Goal: Ask a question

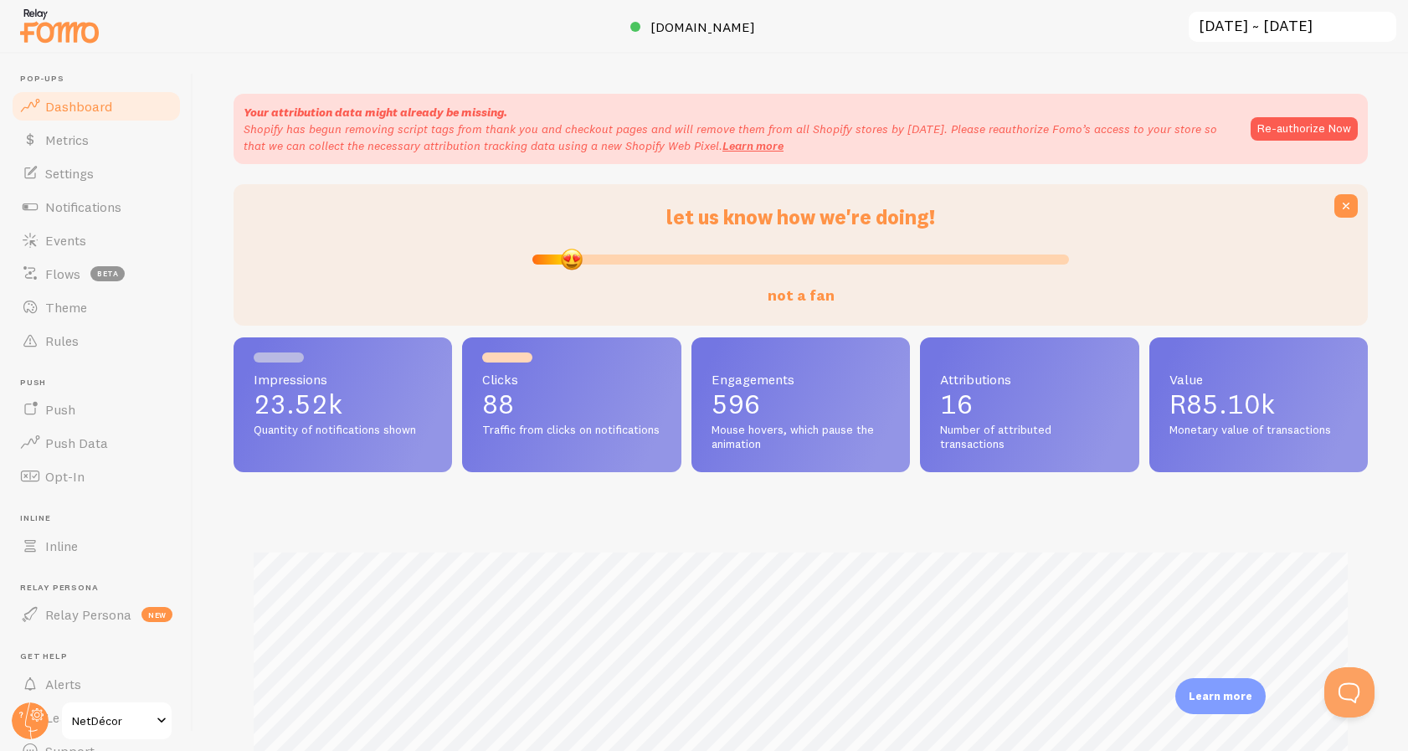
type input "6"
drag, startPoint x: 804, startPoint y: 253, endPoint x: 568, endPoint y: 245, distance: 236.2
click at [568, 245] on div "not a fan" at bounding box center [800, 267] width 537 height 76
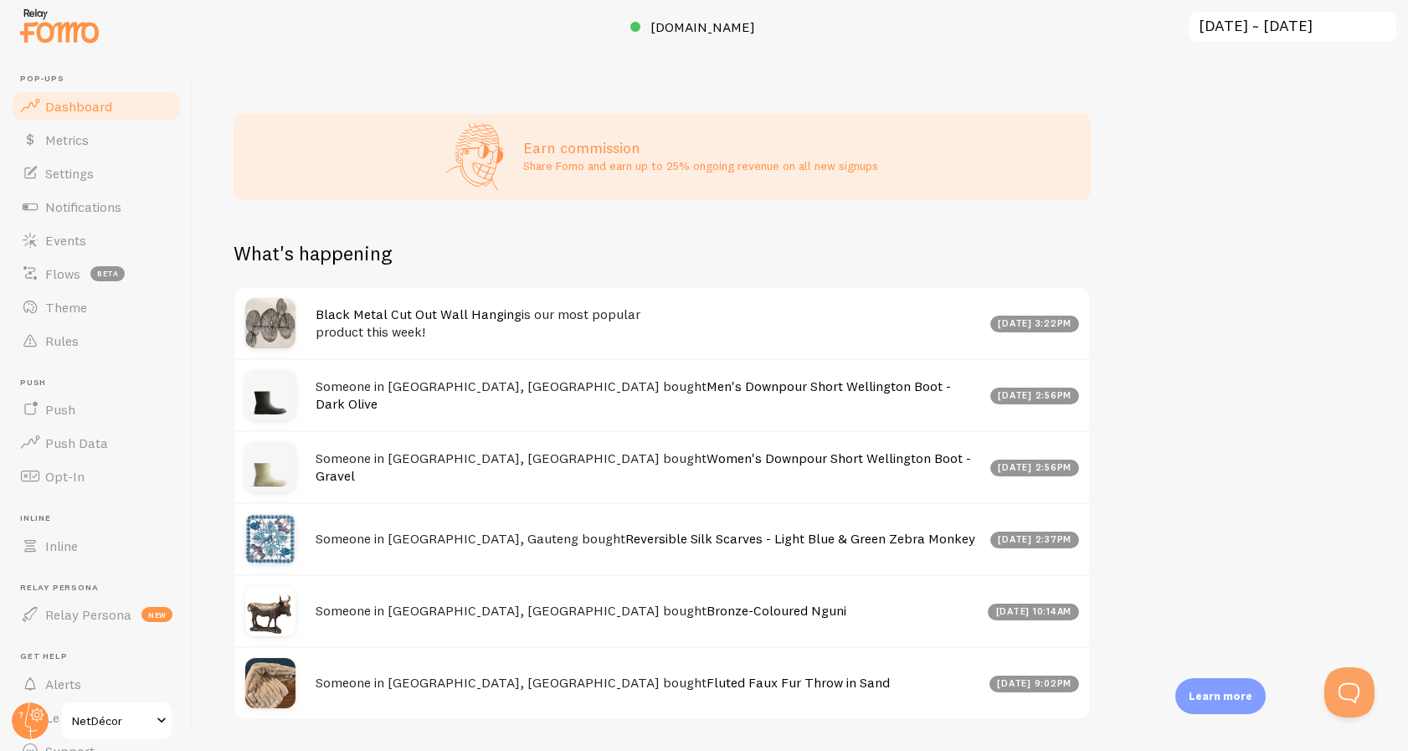
scroll to position [1065, 0]
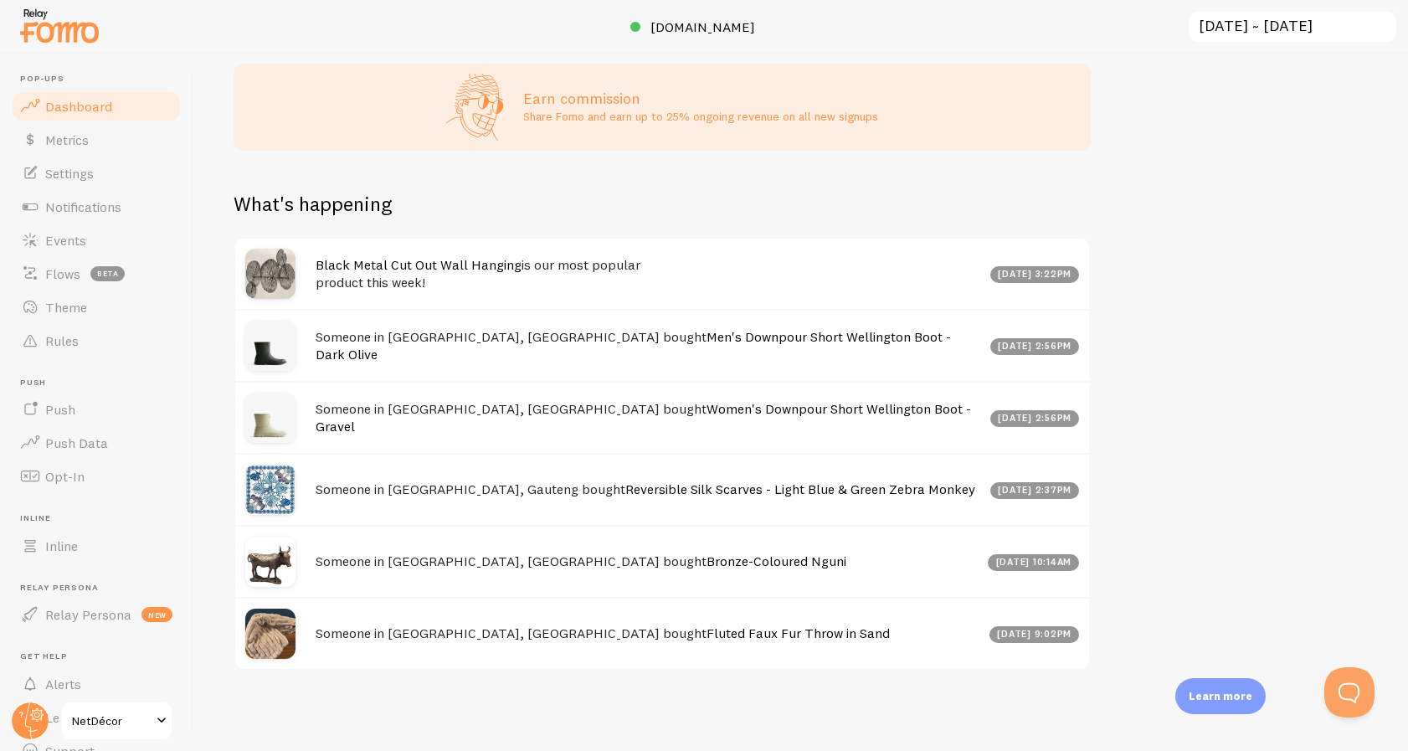
click at [122, 718] on span "NetDécor" at bounding box center [112, 721] width 80 height 20
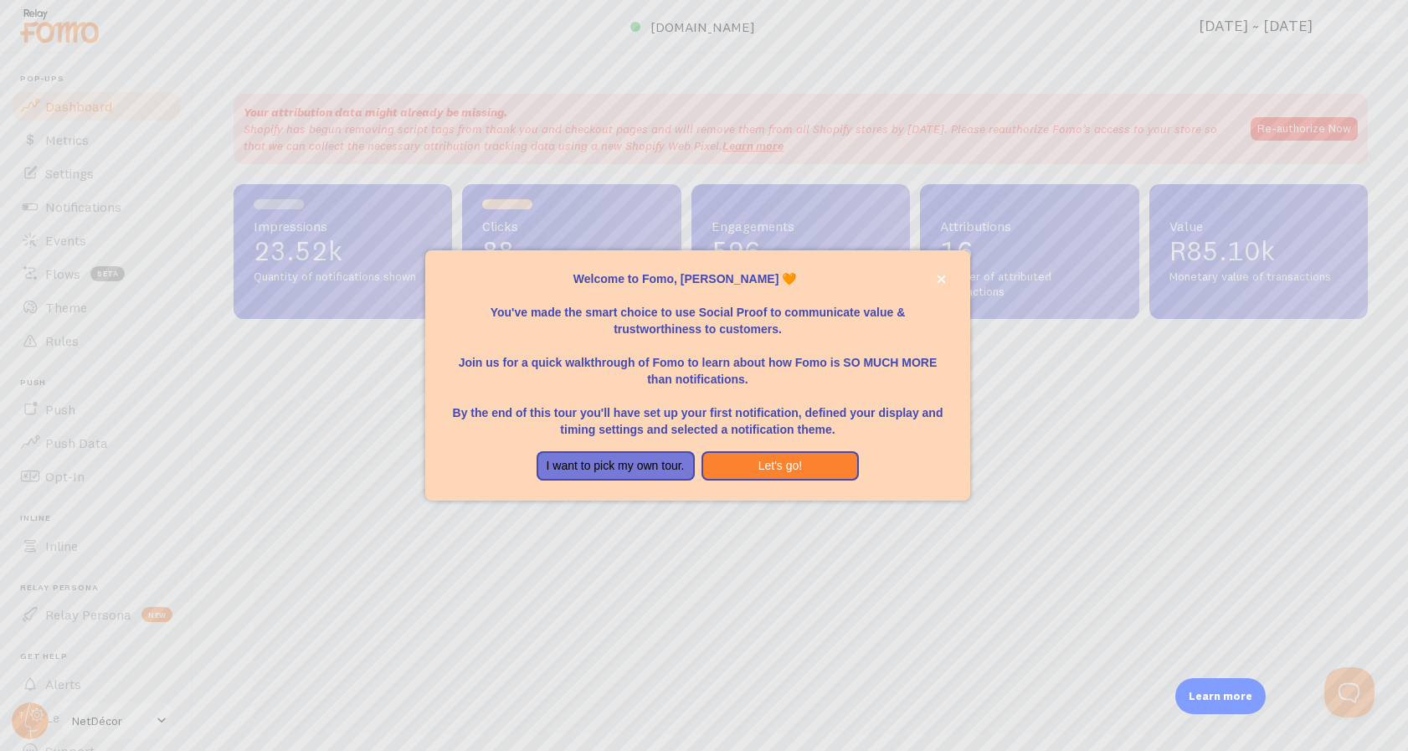
scroll to position [439, 1134]
click at [938, 275] on icon "close," at bounding box center [942, 279] width 8 height 8
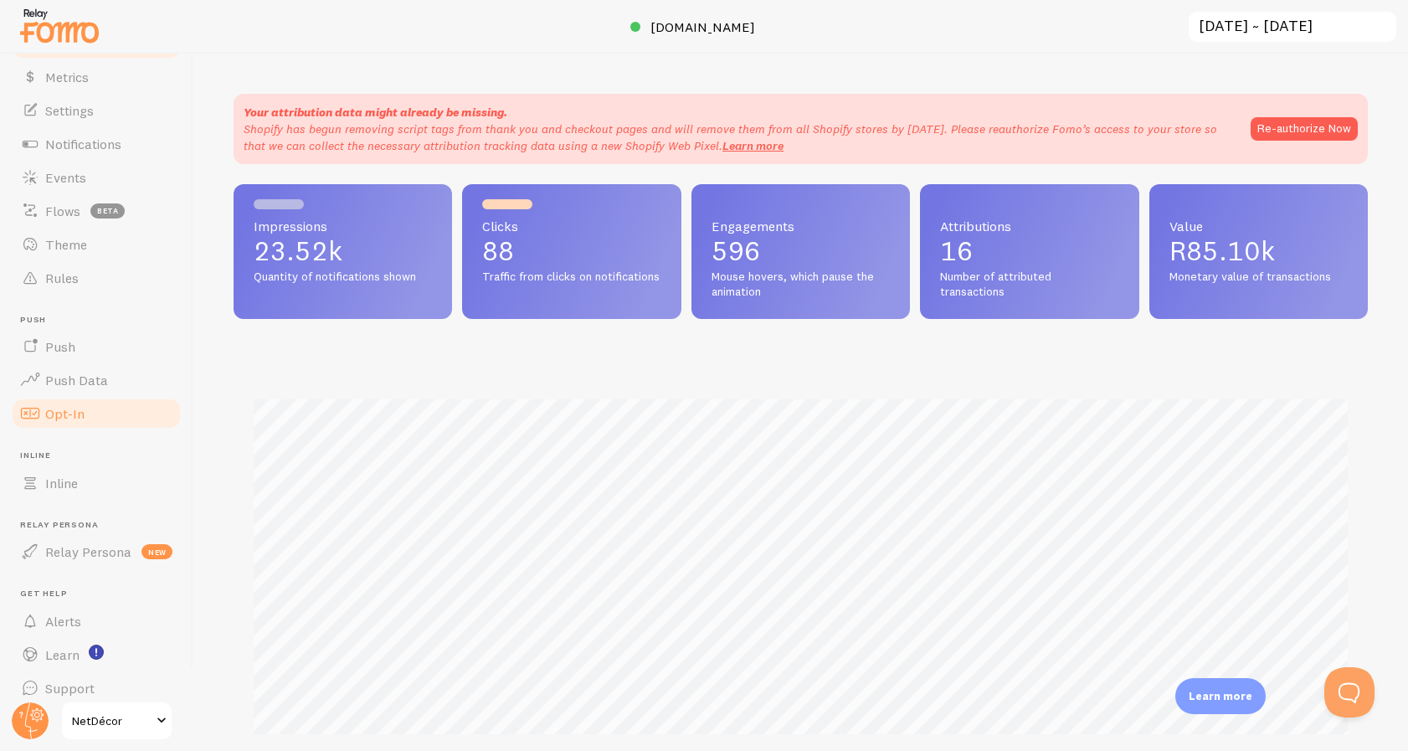
scroll to position [76, 0]
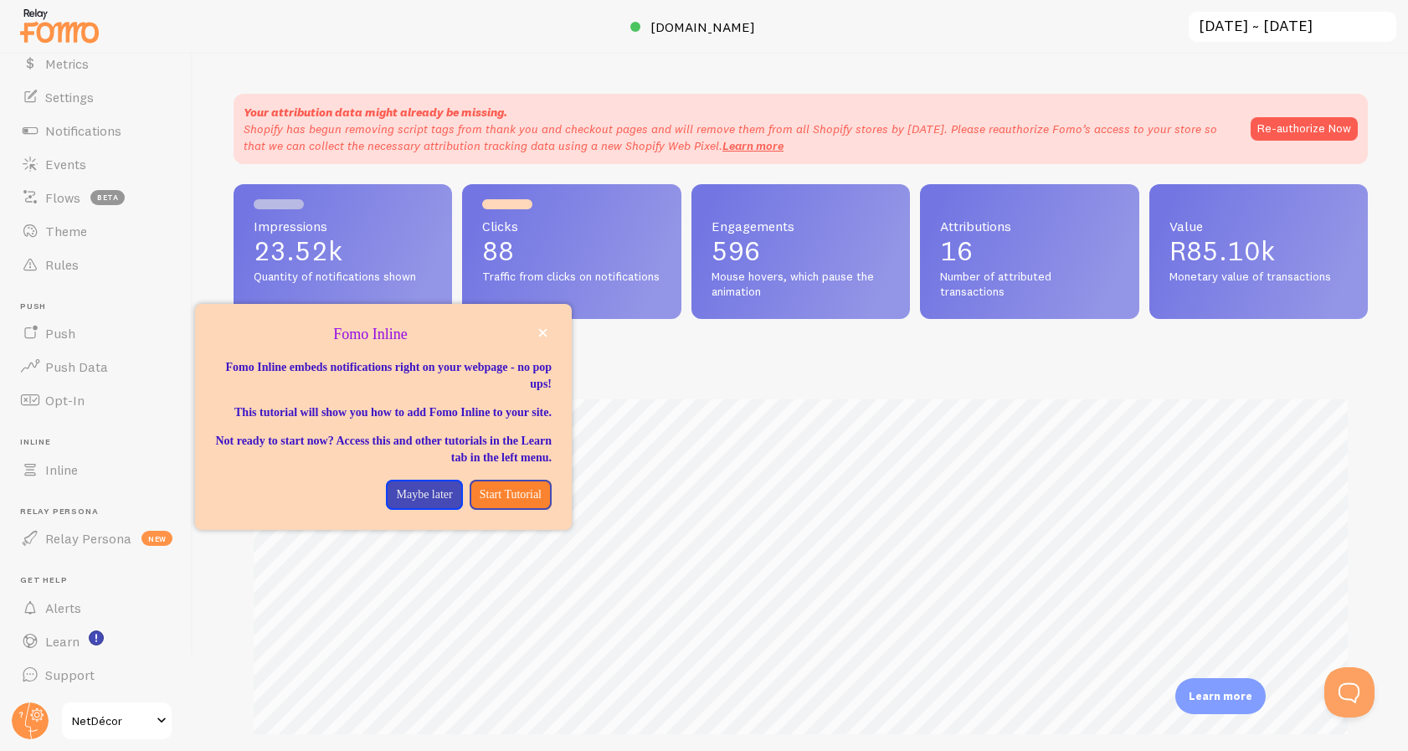
click at [165, 721] on span at bounding box center [162, 721] width 20 height 20
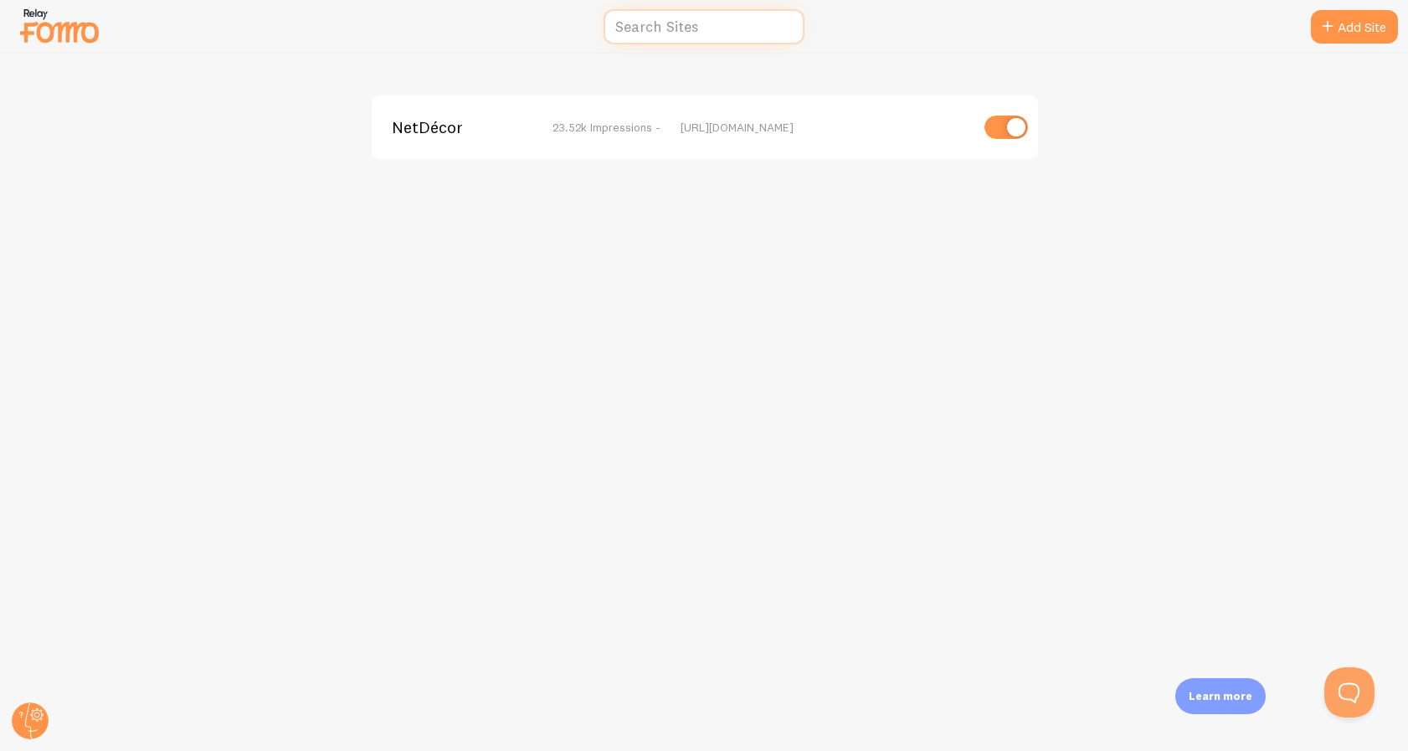
click at [686, 24] on input "text" at bounding box center [704, 27] width 201 height 36
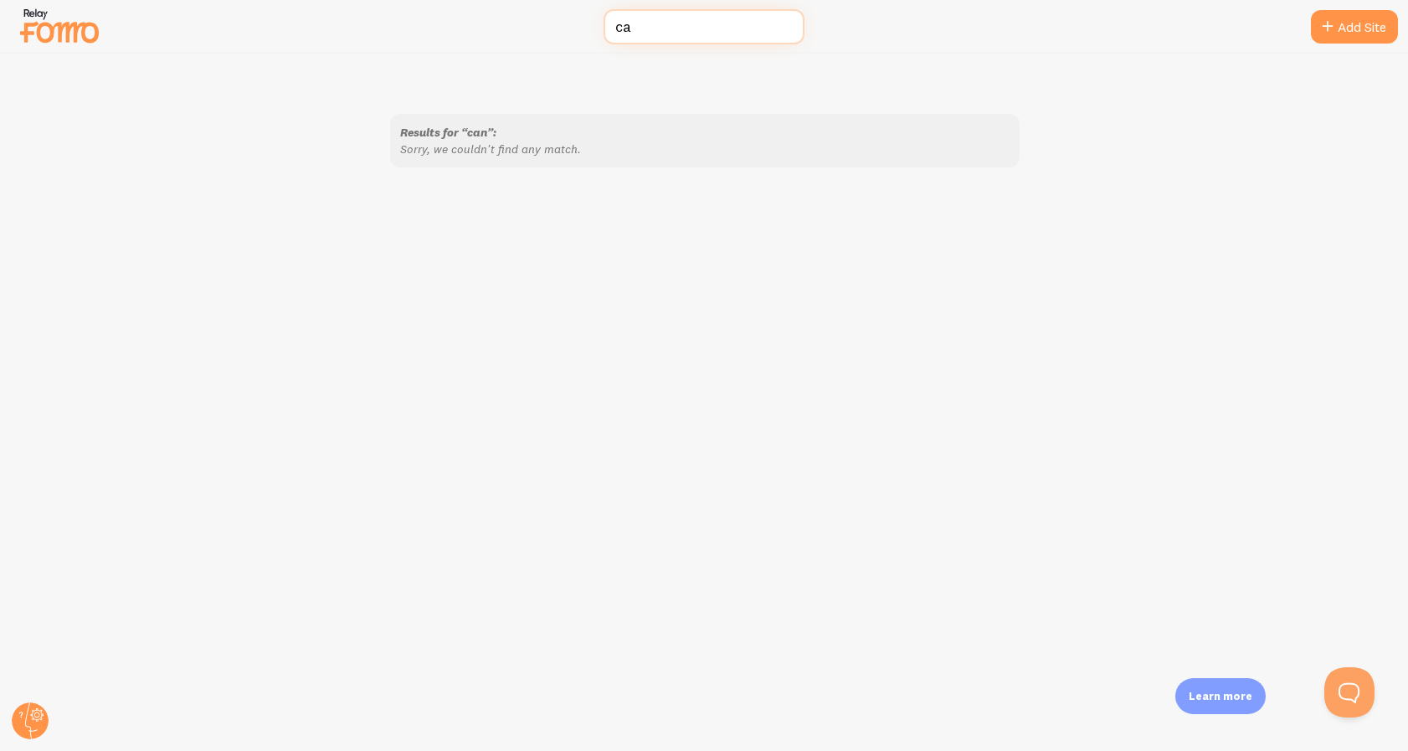
type input "c"
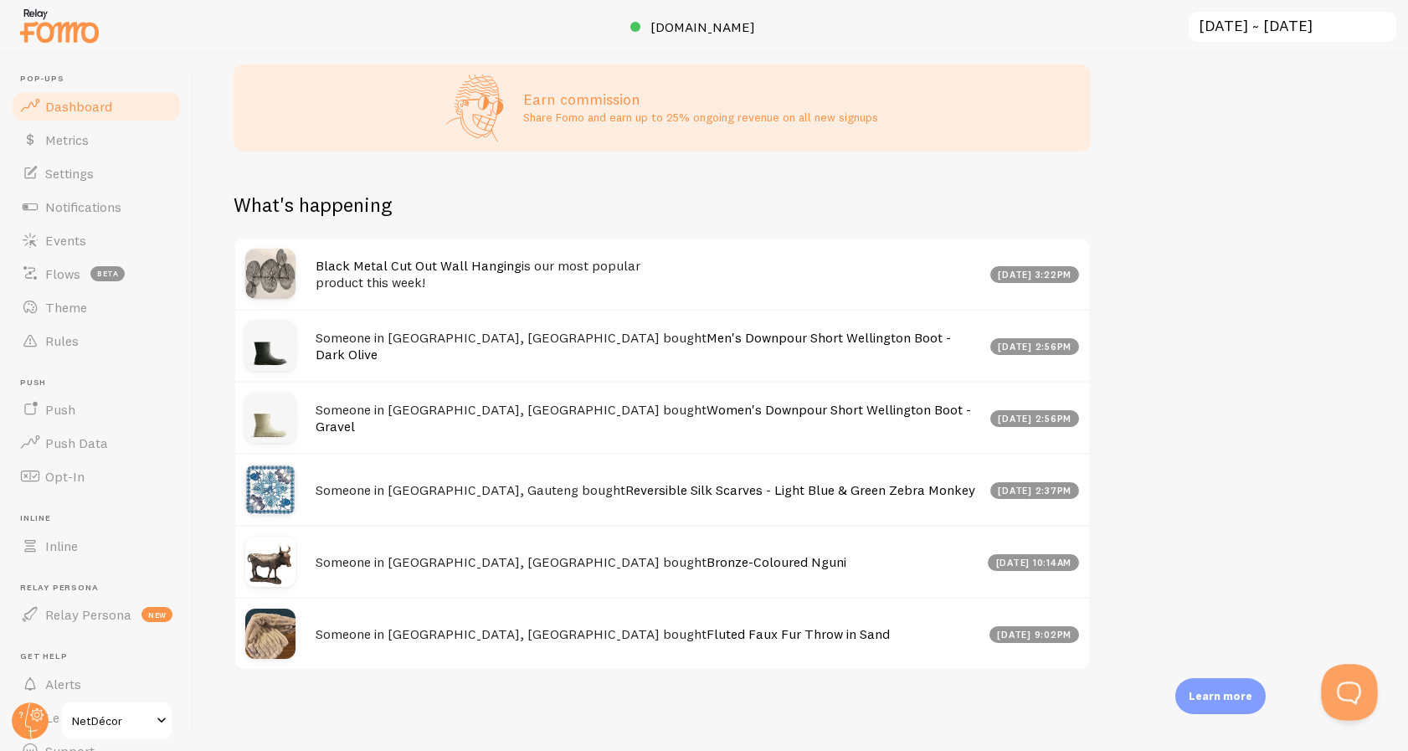
click at [1353, 693] on button "Open Beacon popover" at bounding box center [1346, 689] width 50 height 50
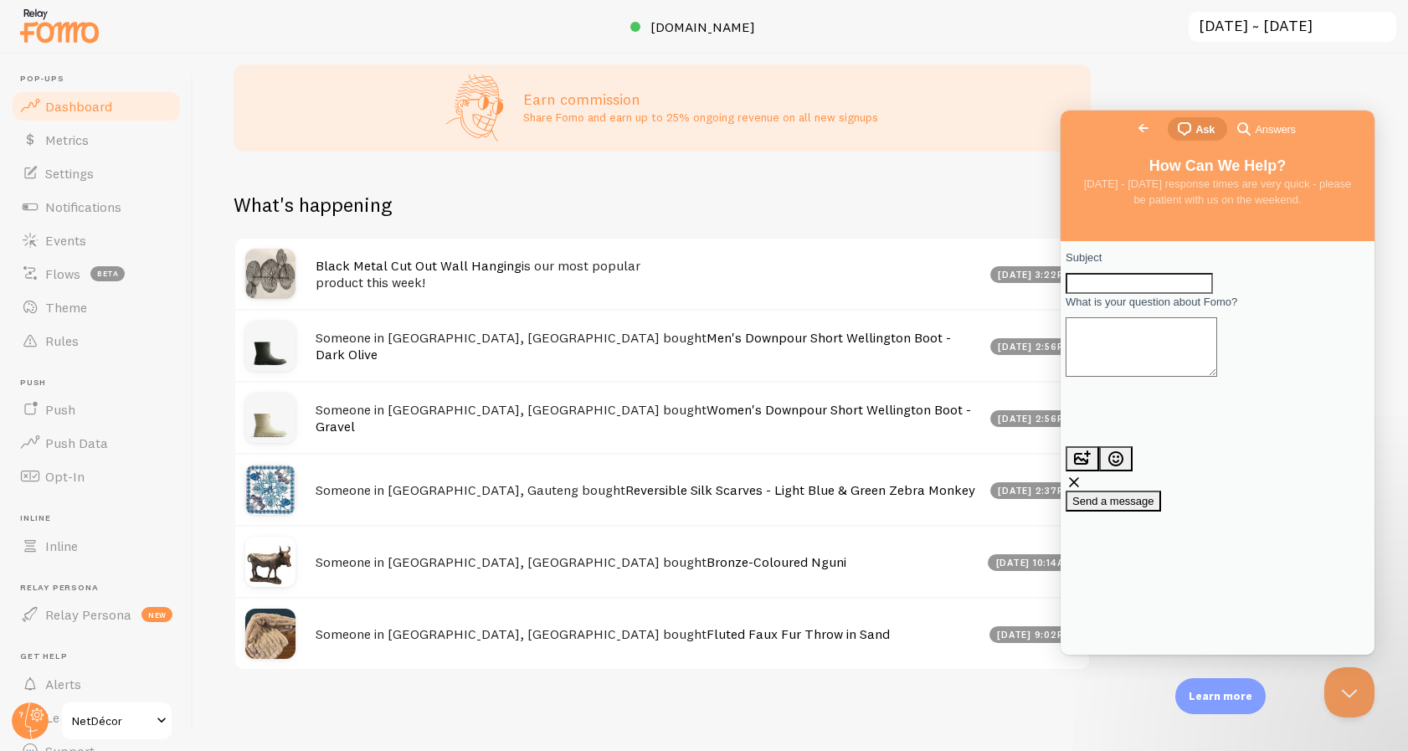
click at [1133, 295] on input "Subject" at bounding box center [1139, 284] width 147 height 22
type input "cancel fomo"
click at [1128, 351] on textarea "What is your question about Fomo?" at bounding box center [1142, 346] width 152 height 59
type textarea "how do i cancel this"
click at [1170, 488] on div "Subject cancel fomo What is your question about Fomo? how do i cancel this how …" at bounding box center [1218, 448] width 314 height 414
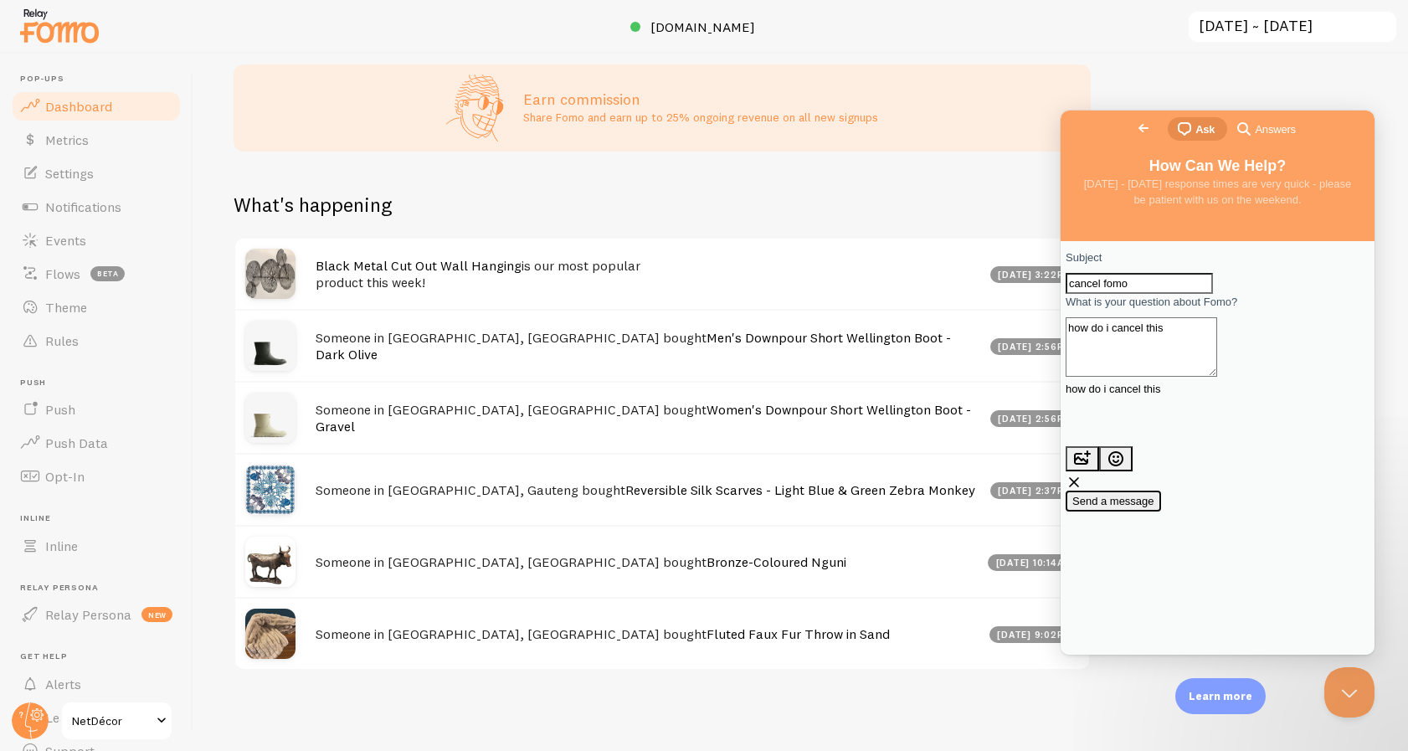
click at [1154, 495] on span "Send a message" at bounding box center [1113, 501] width 82 height 13
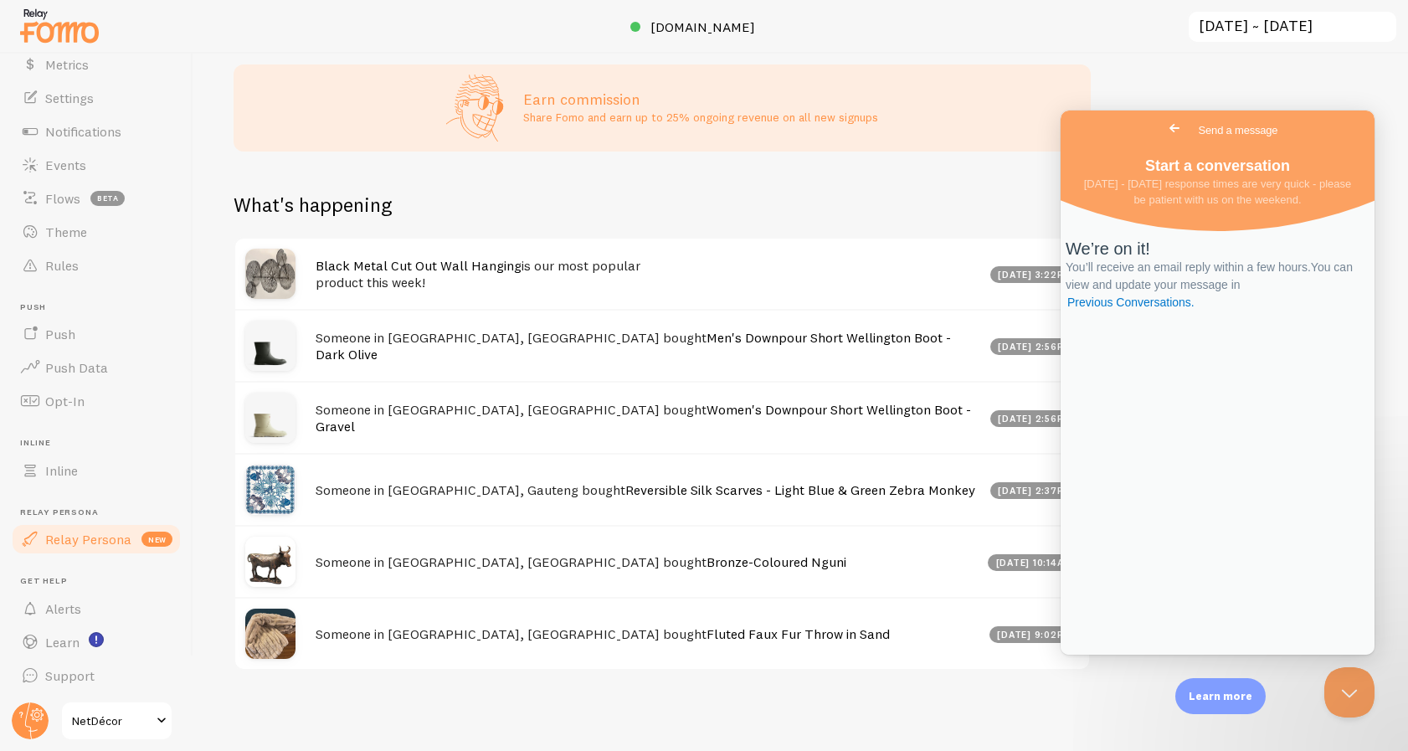
scroll to position [76, 0]
click at [94, 91] on link "Settings" at bounding box center [96, 96] width 172 height 33
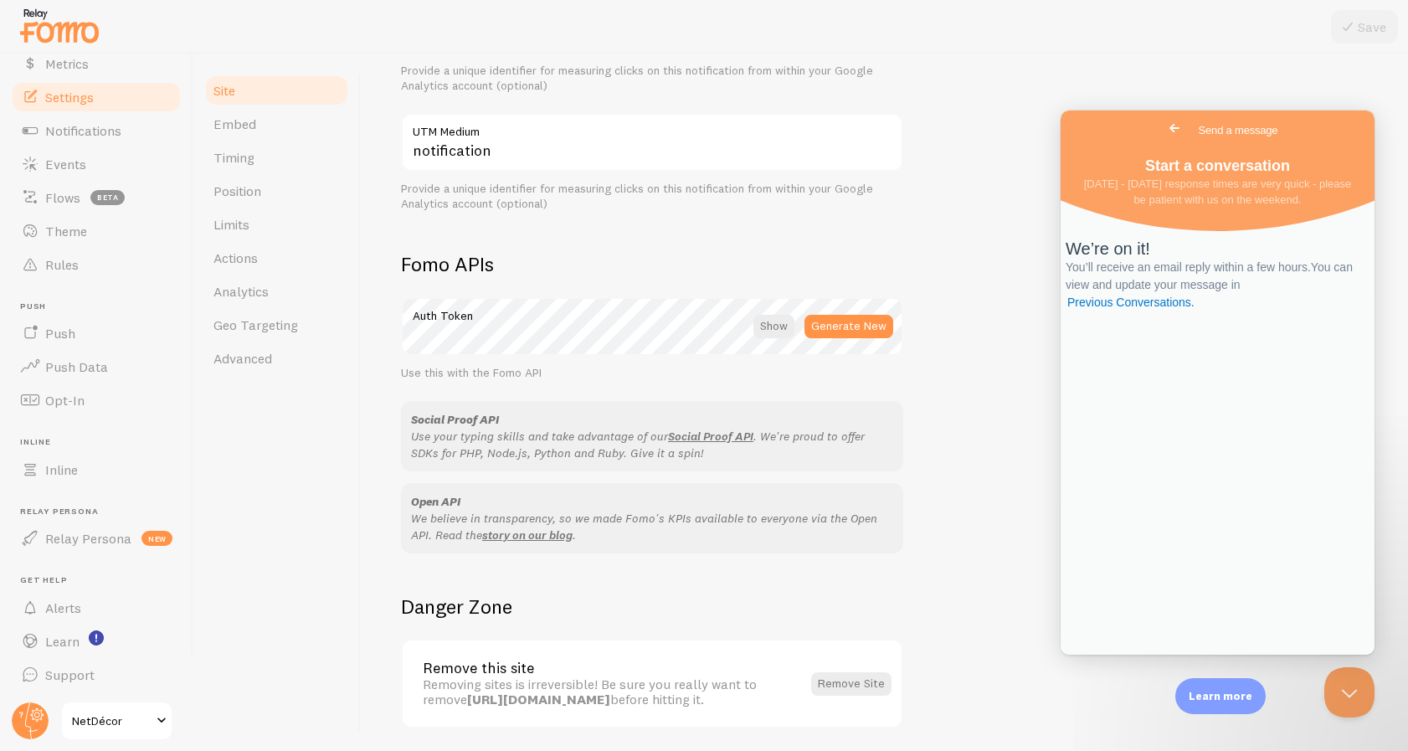
scroll to position [830, 0]
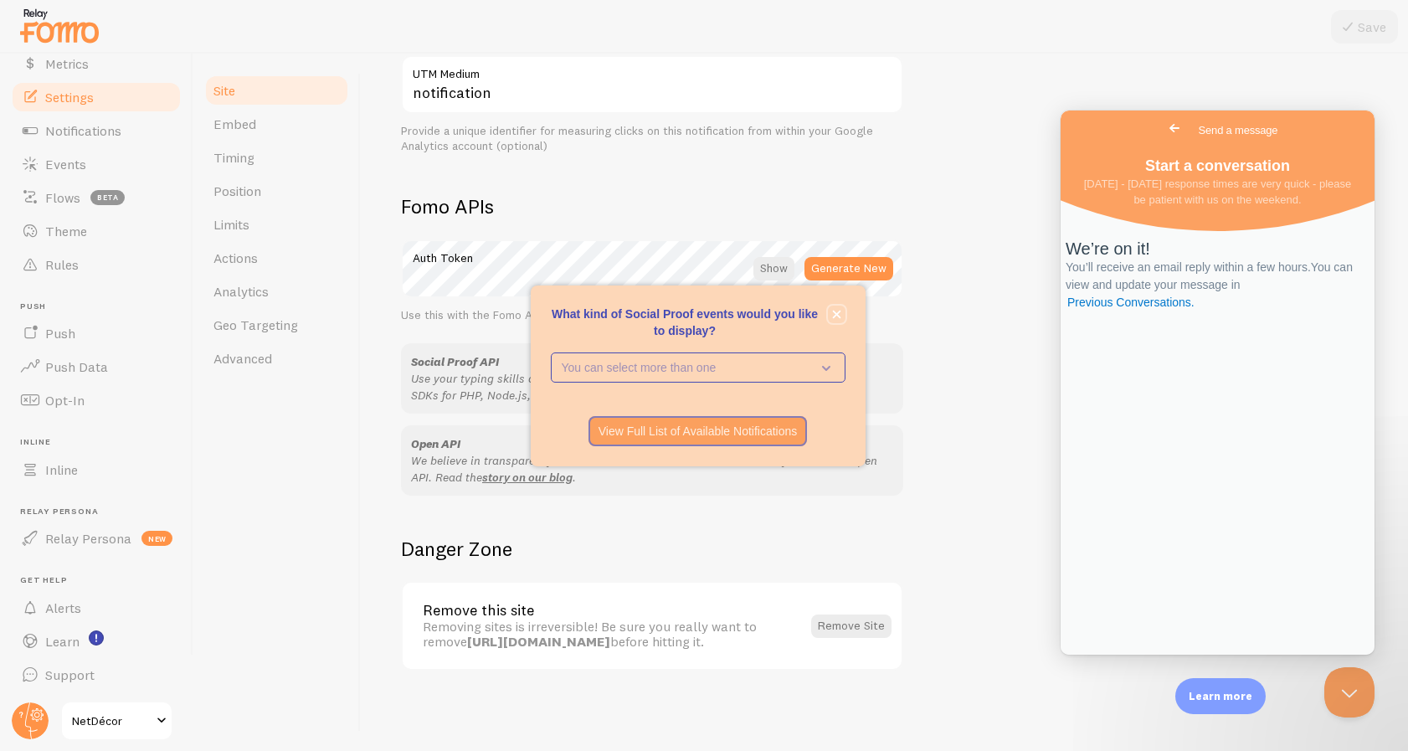
click at [840, 315] on icon "close," at bounding box center [836, 314] width 9 height 9
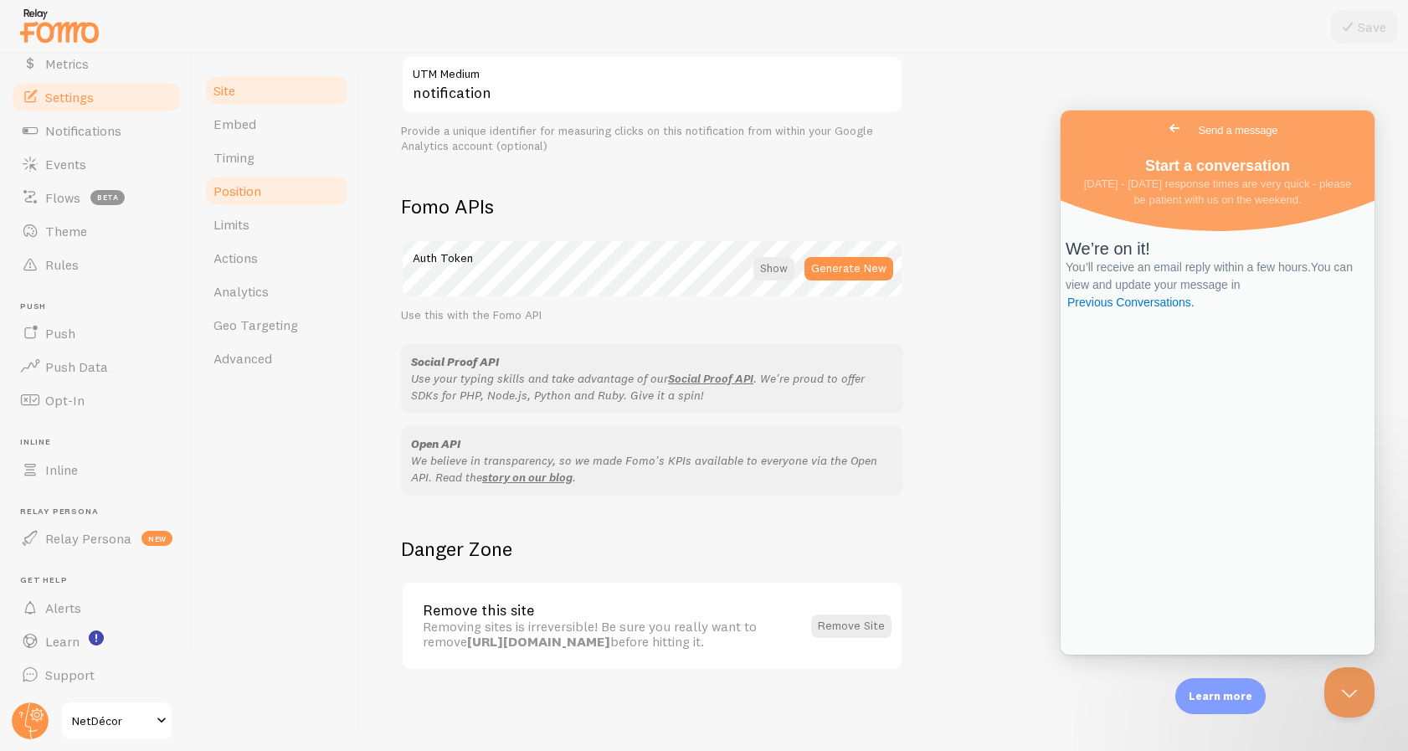
click at [226, 177] on link "Position" at bounding box center [276, 190] width 146 height 33
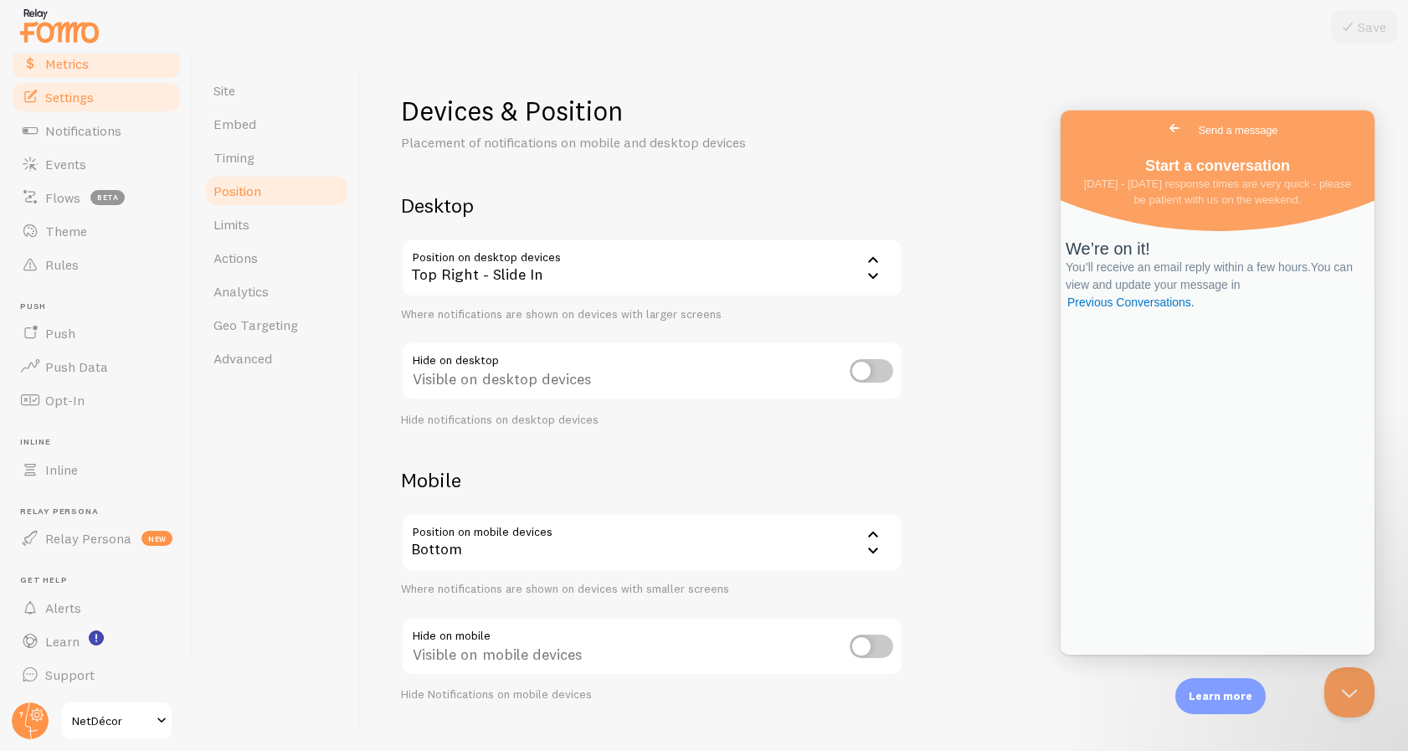
click at [60, 68] on span "Metrics" at bounding box center [67, 63] width 44 height 17
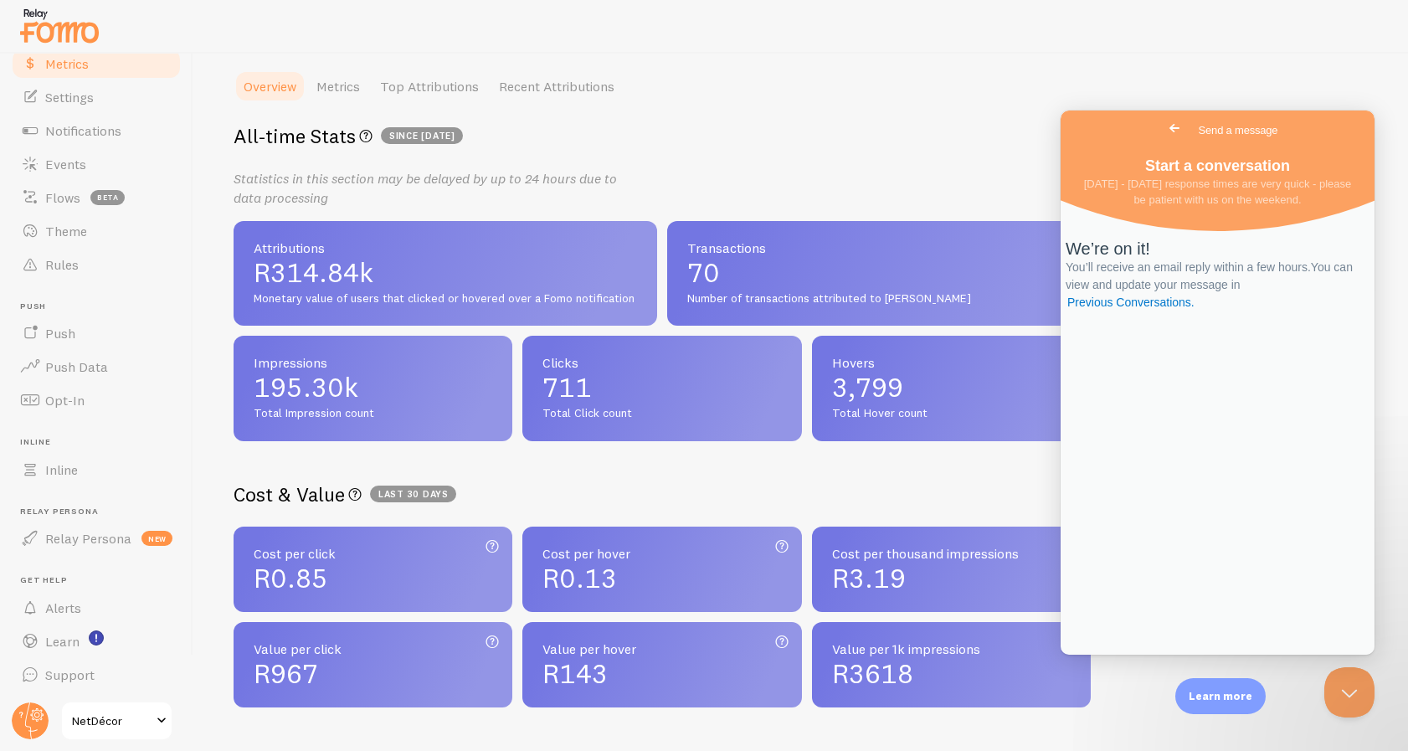
scroll to position [438, 0]
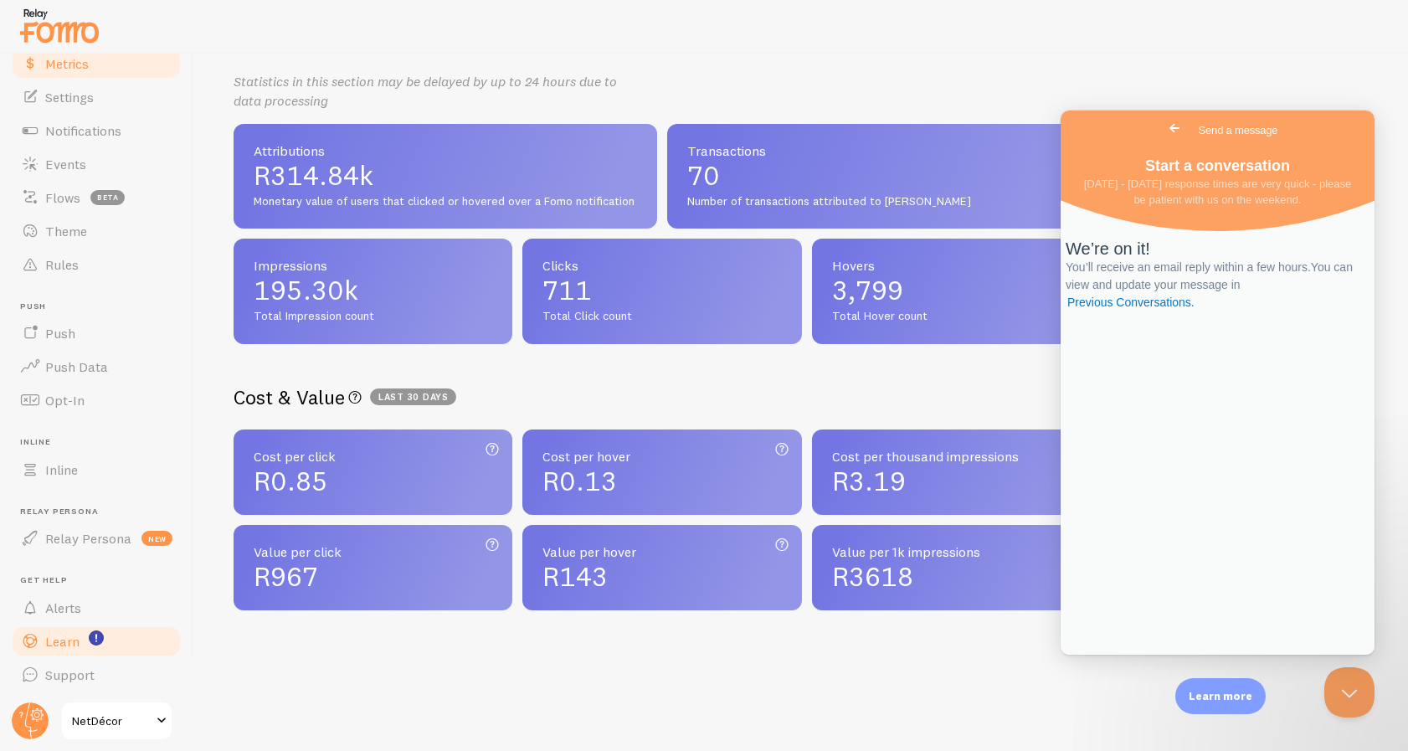
click at [64, 635] on span "Learn" at bounding box center [62, 641] width 34 height 17
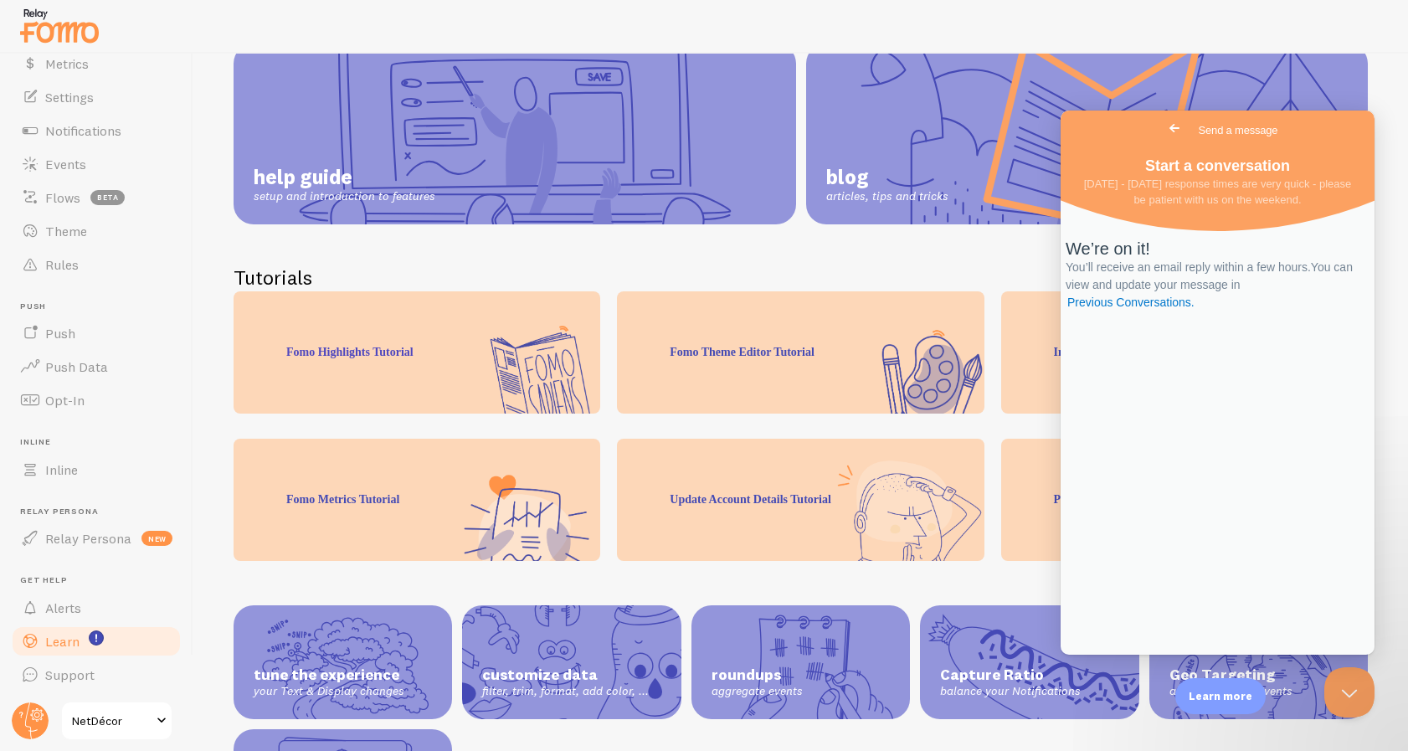
scroll to position [170, 0]
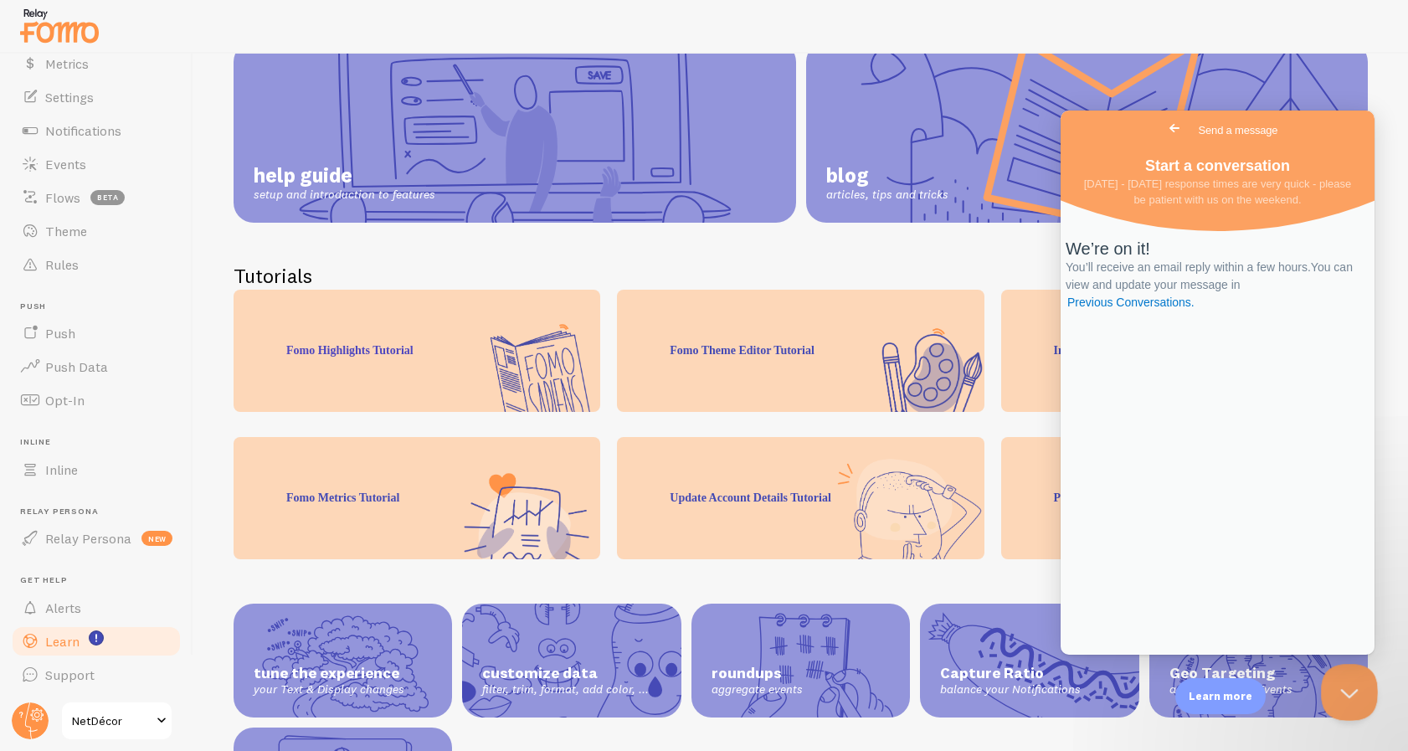
click at [1353, 698] on button "Close Beacon popover" at bounding box center [1346, 689] width 50 height 50
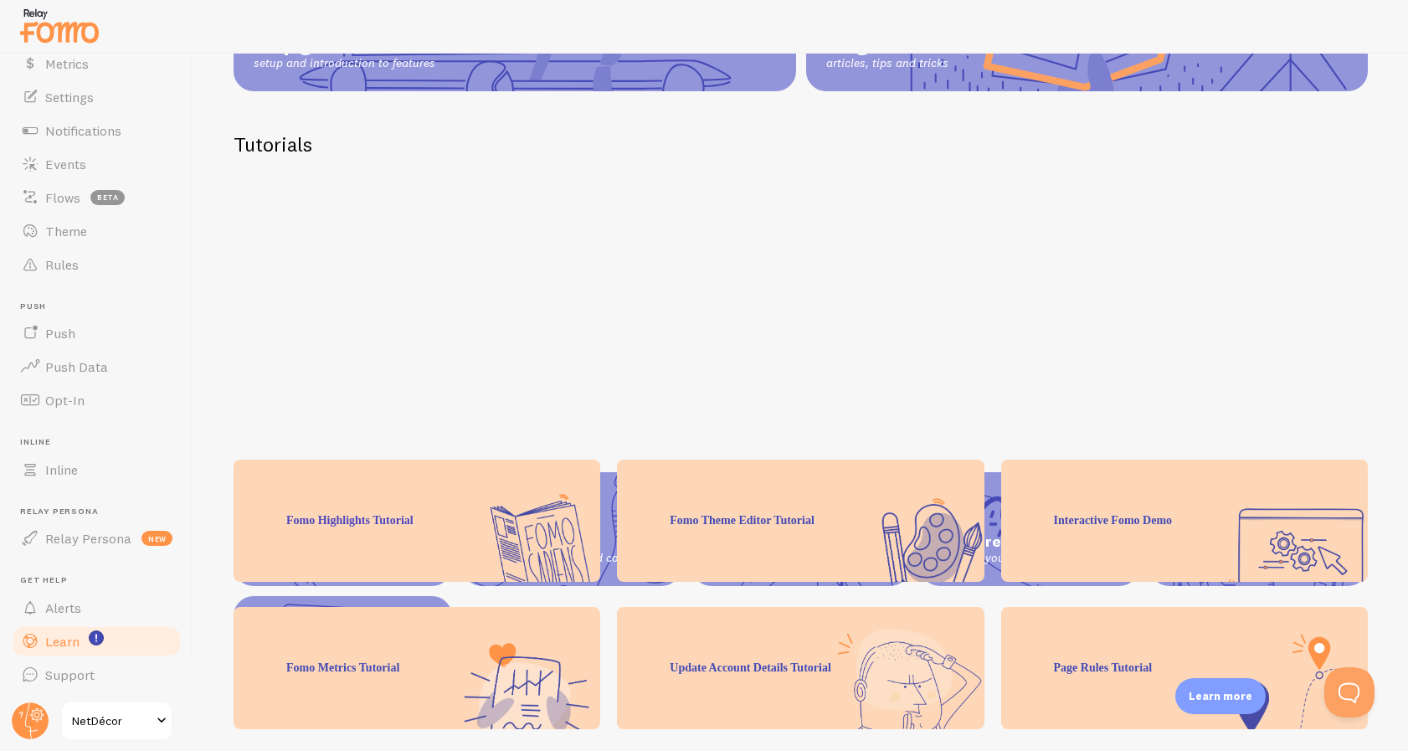
scroll to position [0, 0]
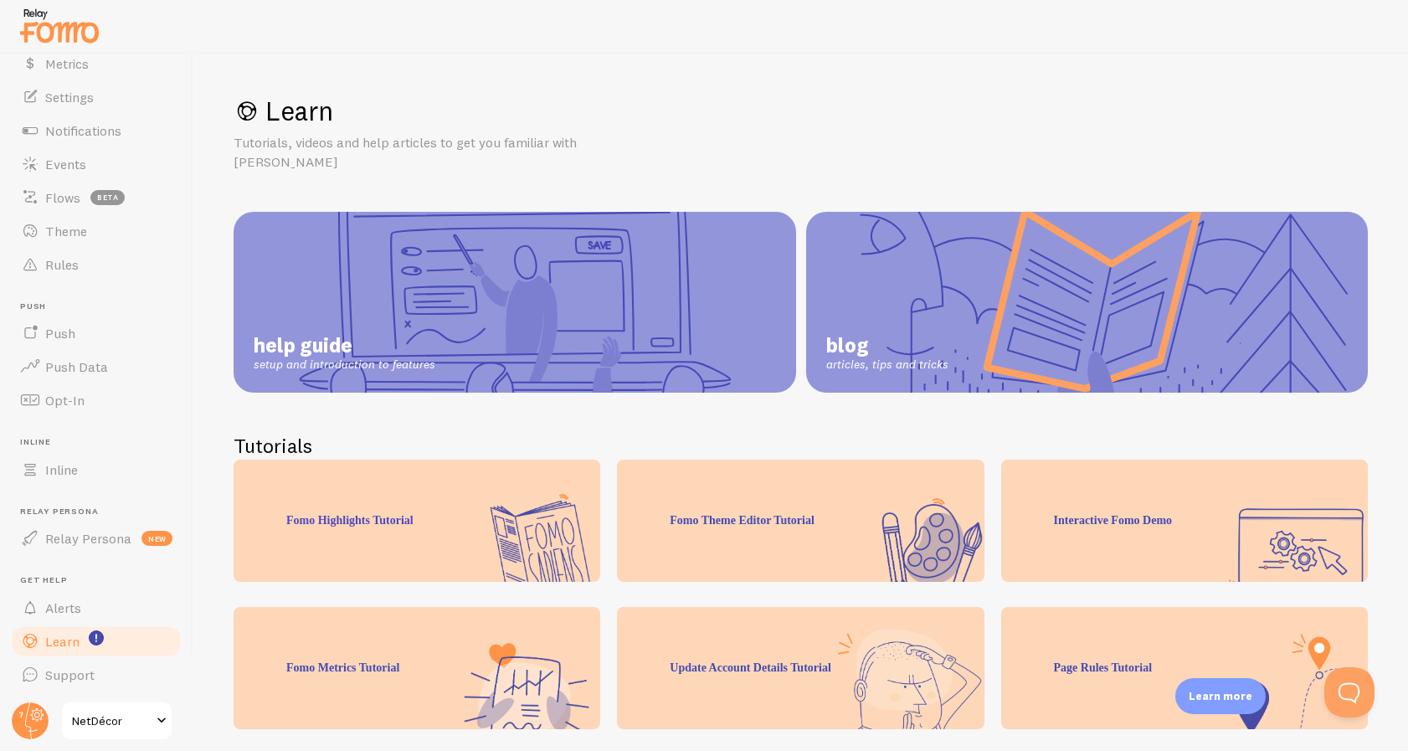
click at [441, 321] on link "help guide setup and introduction to features" at bounding box center [515, 302] width 563 height 181
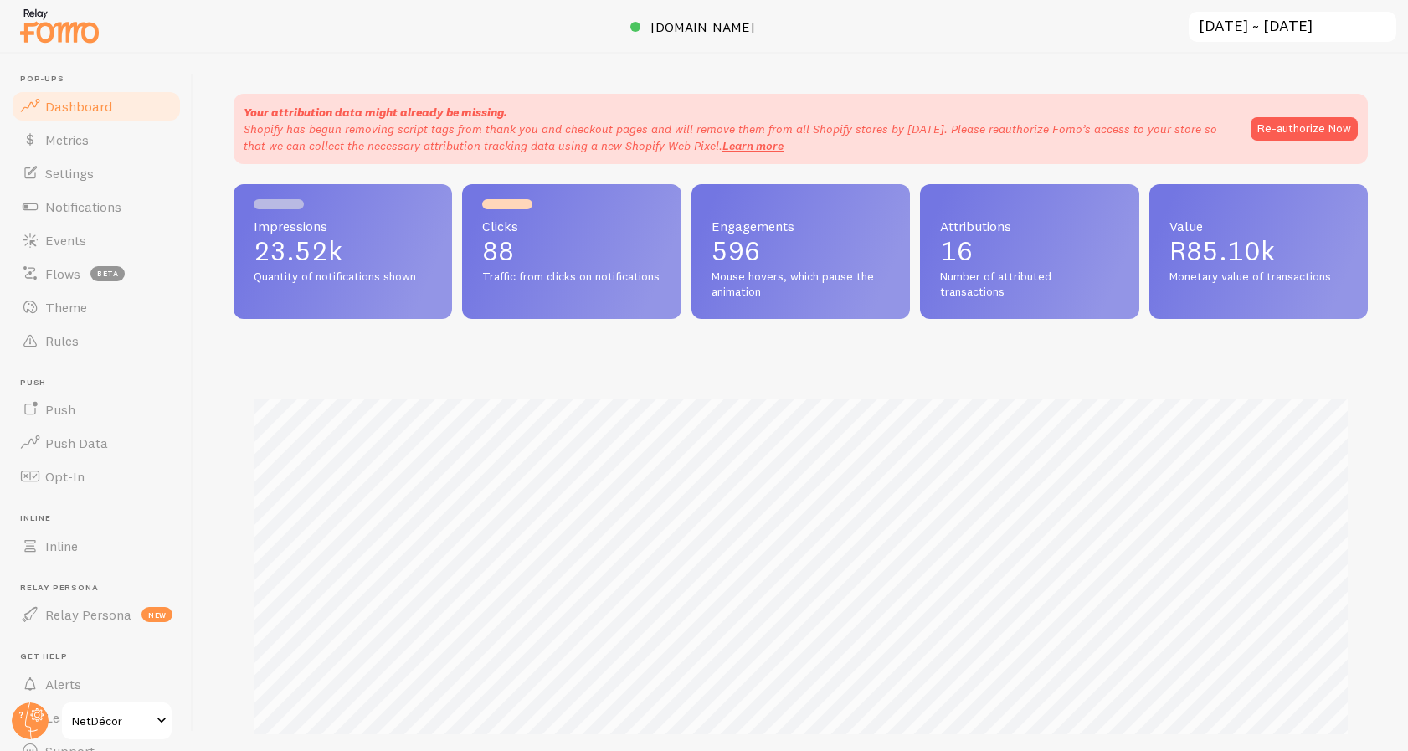
scroll to position [439, 1134]
